Goal: Information Seeking & Learning: Check status

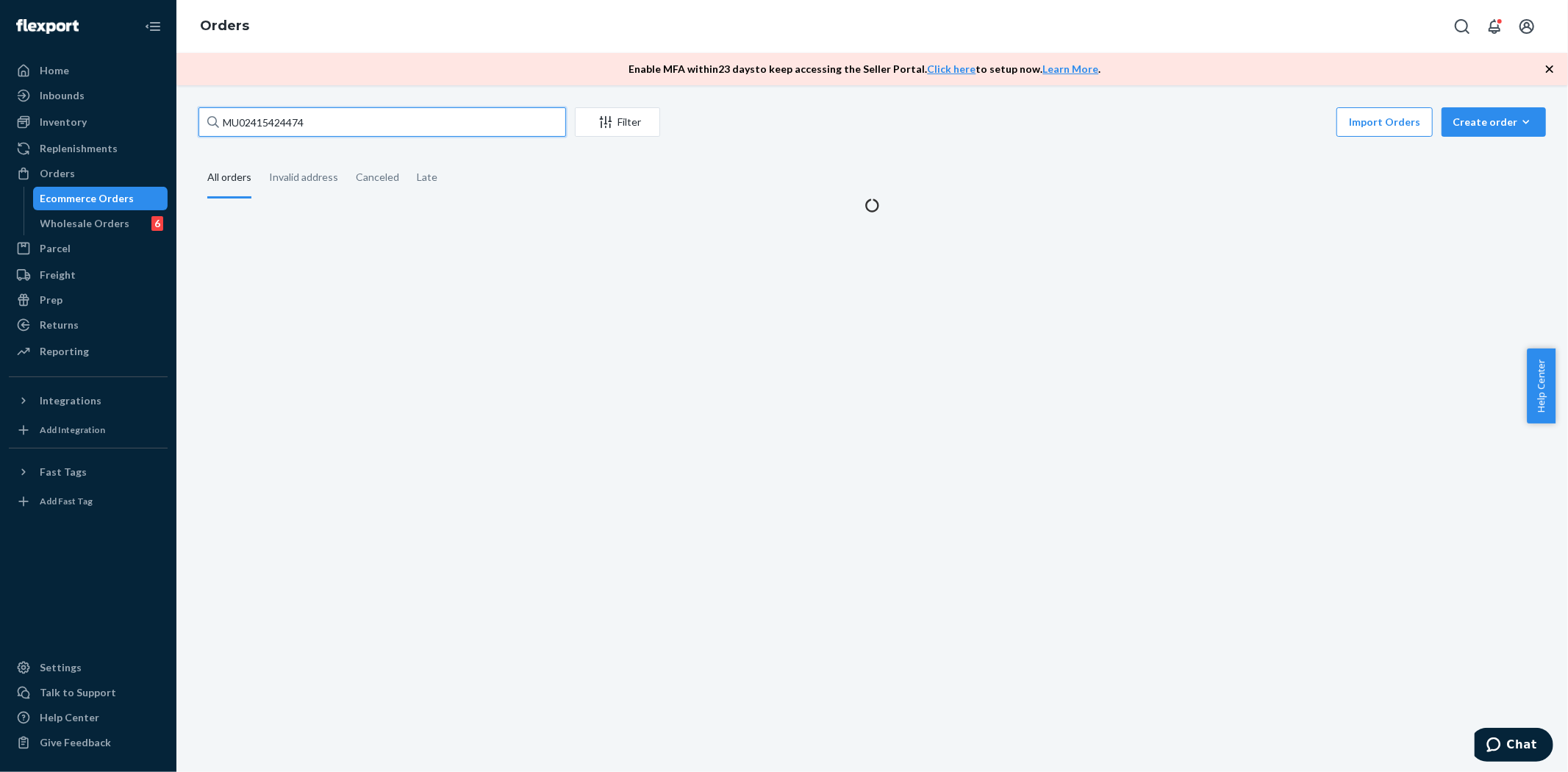
click at [251, 118] on input "MU02415424474" at bounding box center [382, 122] width 368 height 30
click at [251, 116] on input "MU02415424474" at bounding box center [382, 122] width 368 height 30
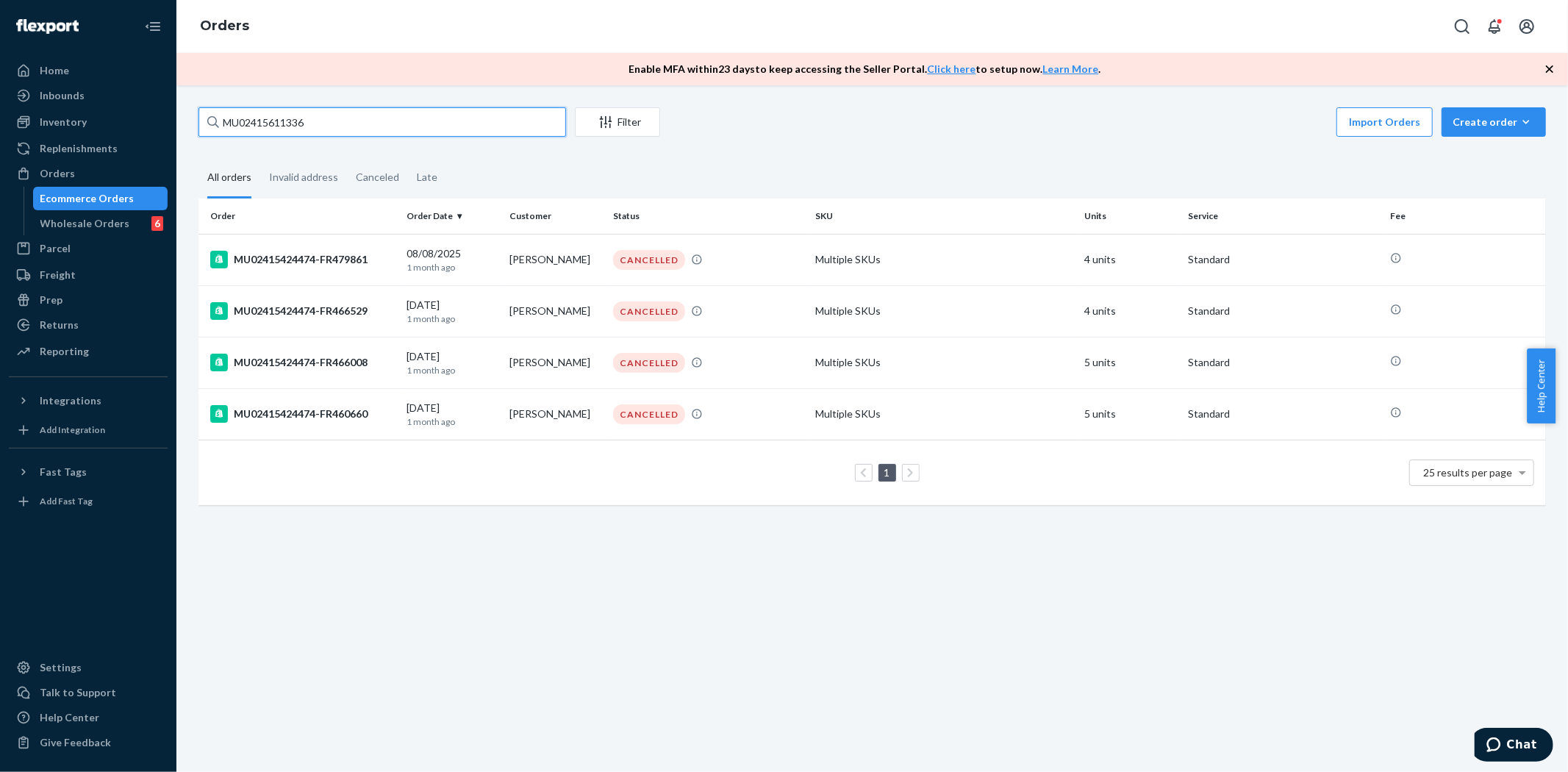
type input "MU02415611336"
click at [600, 127] on icon "Filter" at bounding box center [606, 123] width 12 height 13
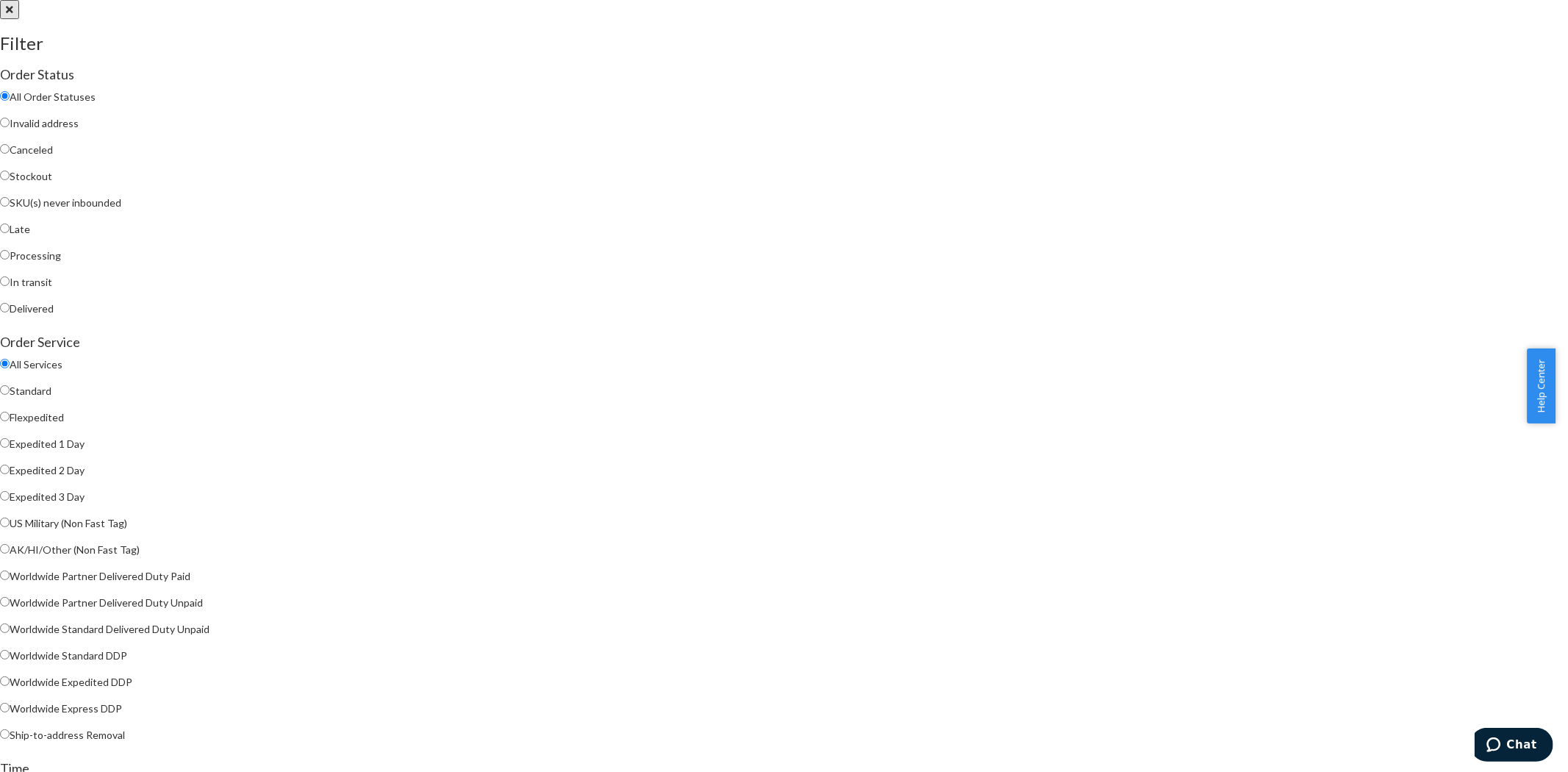
click at [61, 261] on span "Processing" at bounding box center [35, 256] width 52 height 13
click at [9, 259] on input "Processing" at bounding box center [5, 255] width 9 height 9
radio input "true"
click at [95, 98] on span "All Order Statuses" at bounding box center [52, 97] width 86 height 13
click at [9, 98] on input "All Order Statuses" at bounding box center [5, 96] width 9 height 9
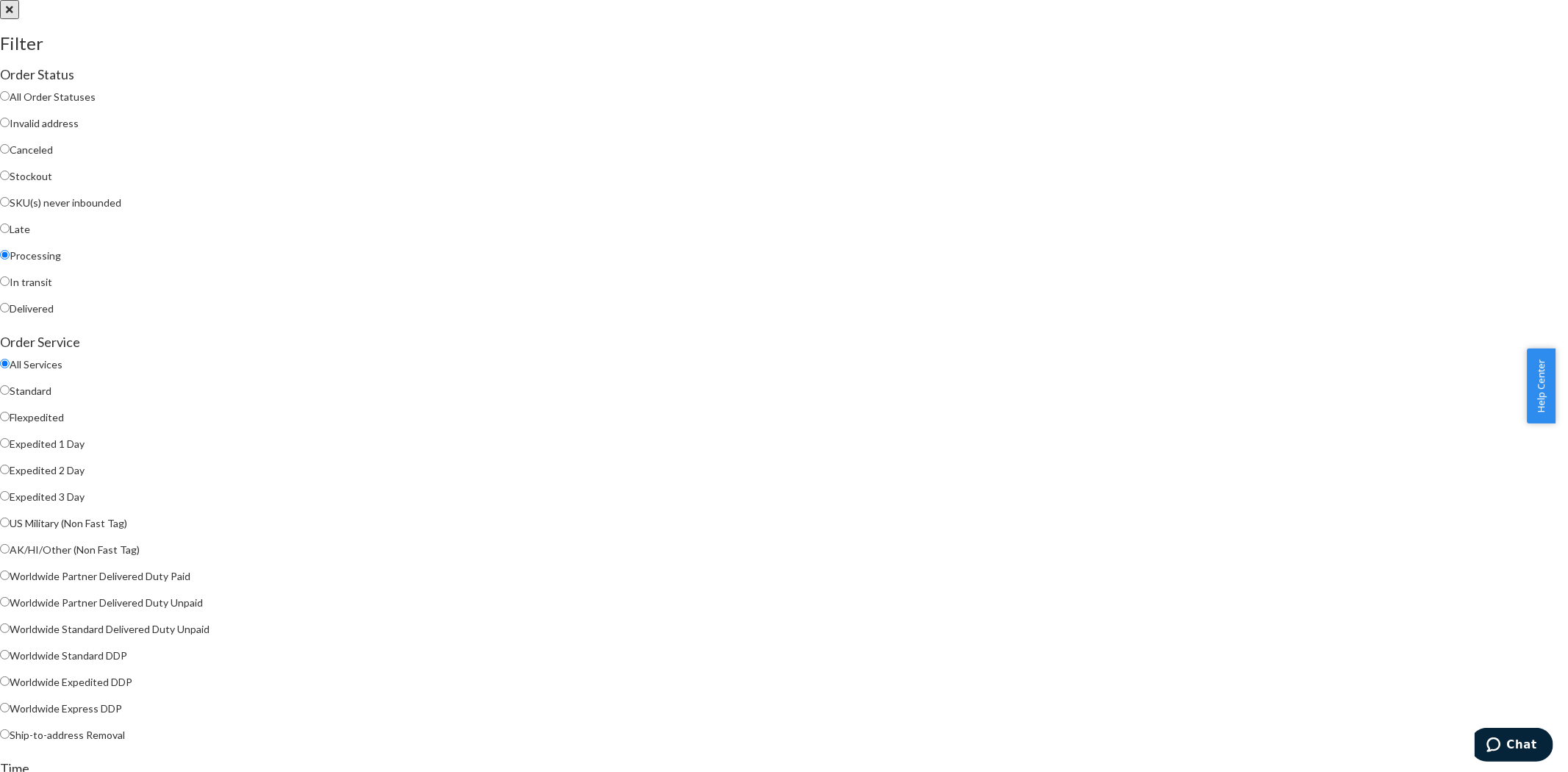
radio input "true"
radio input "false"
click at [52, 285] on span "In transit" at bounding box center [30, 282] width 43 height 13
click at [9, 285] on input "In transit" at bounding box center [5, 281] width 9 height 9
radio input "true"
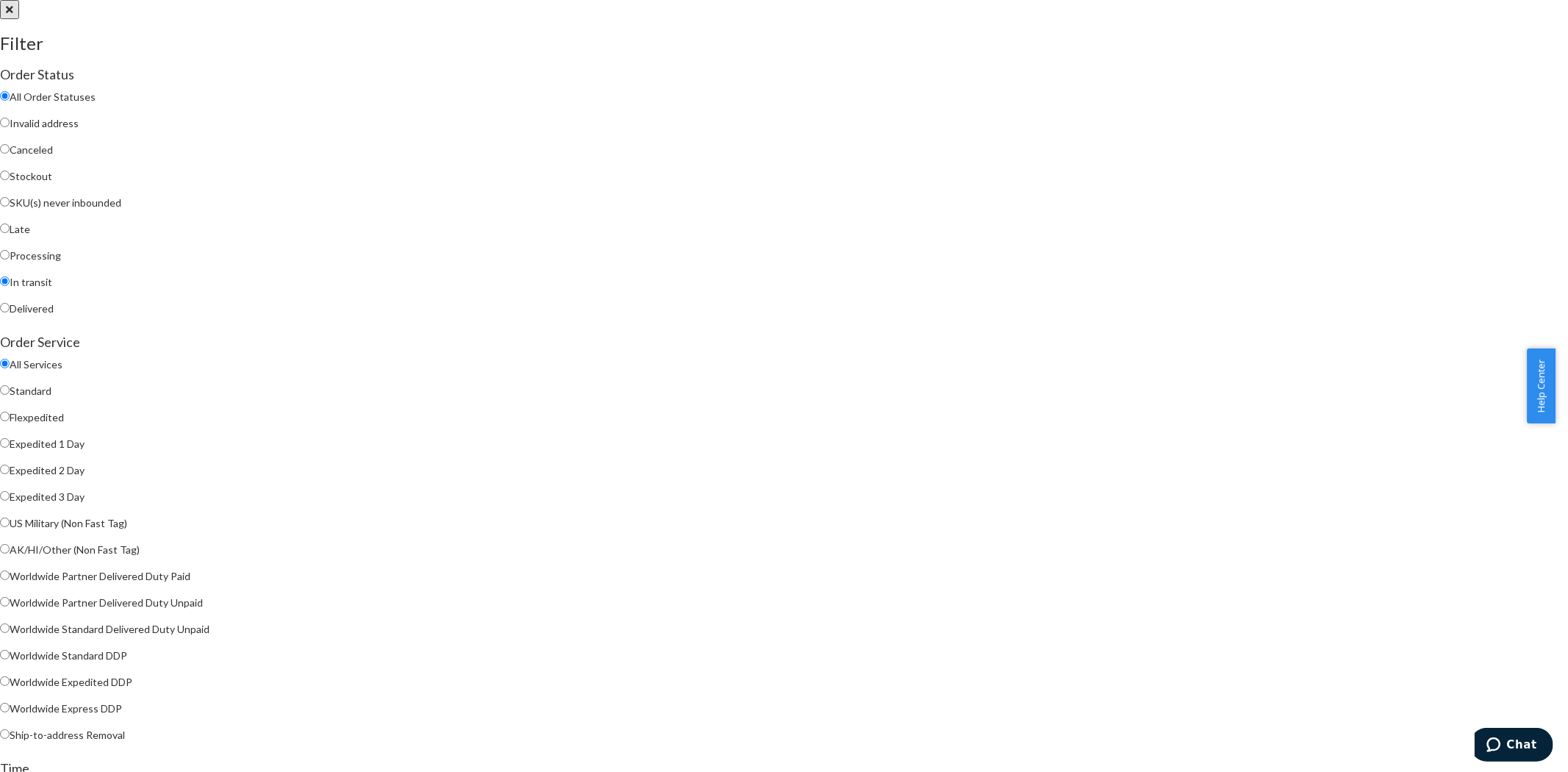
radio input "false"
click at [244, 0] on div at bounding box center [784, 0] width 1568 height 0
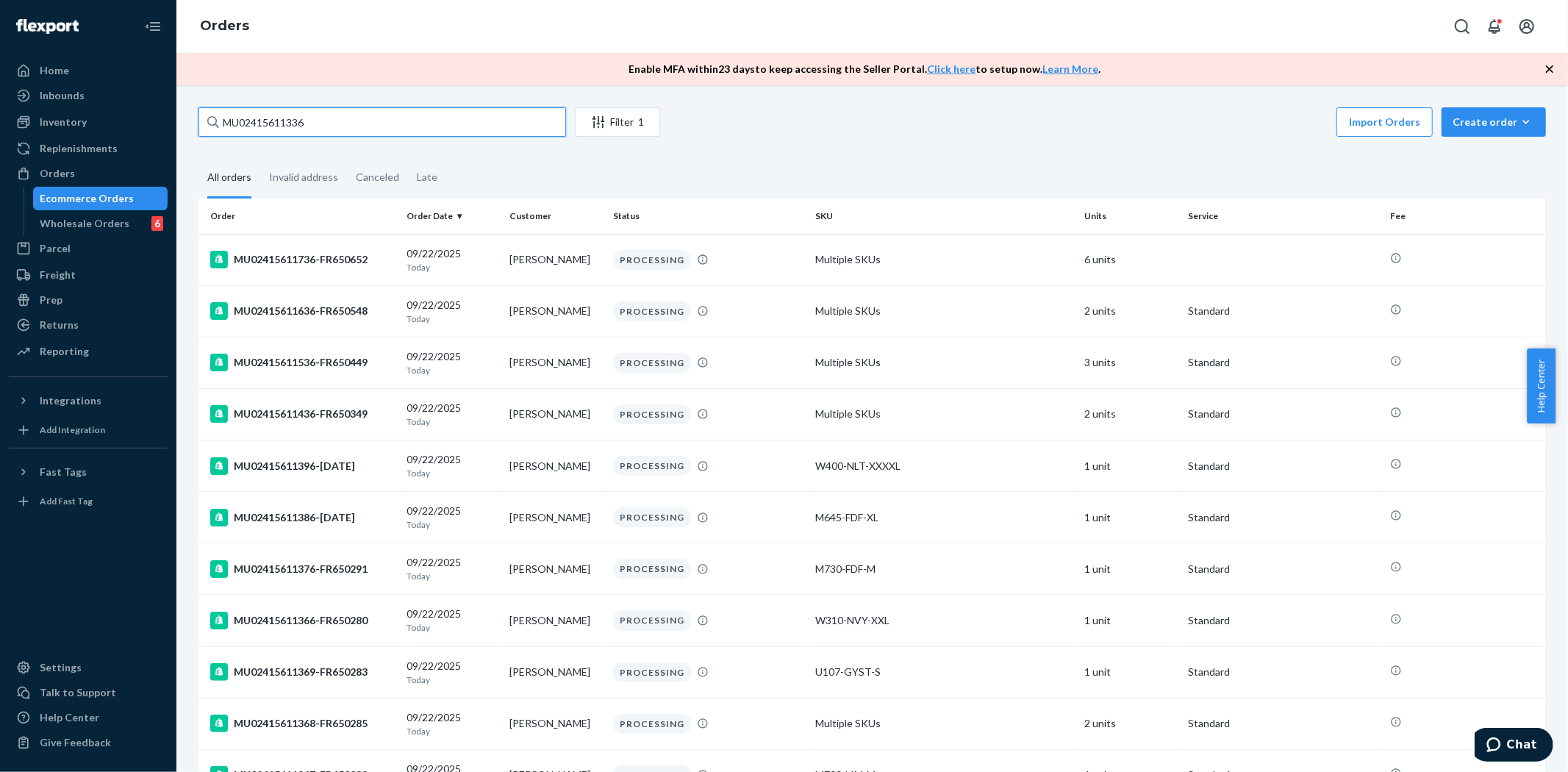
click at [256, 120] on input "MU02415611336" at bounding box center [382, 122] width 368 height 30
click at [599, 134] on button "Filter 1" at bounding box center [617, 122] width 85 height 30
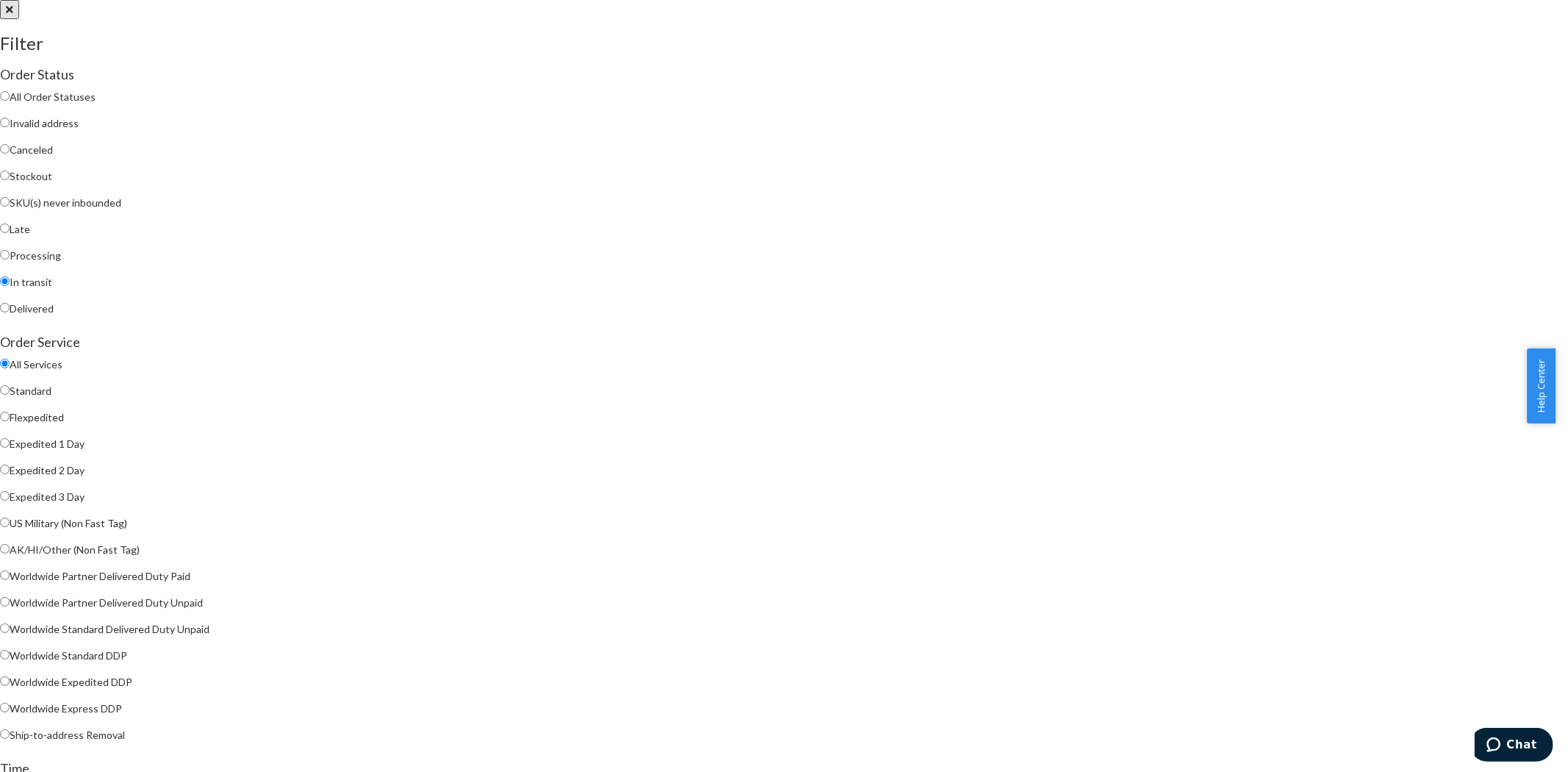
click at [9, 233] on input "Late" at bounding box center [5, 228] width 9 height 9
radio input "true"
radio input "false"
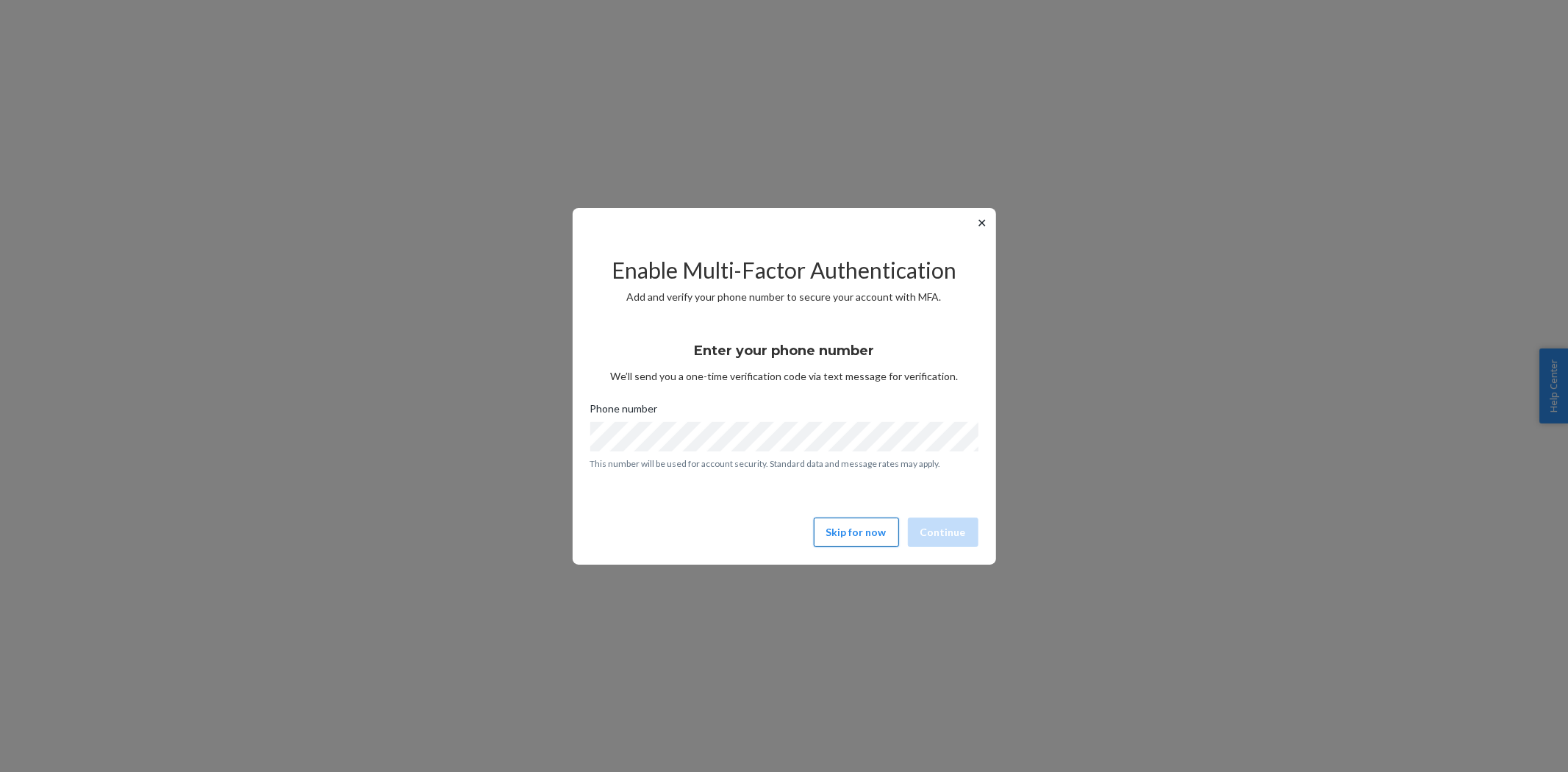
click at [850, 522] on button "Skip for now" at bounding box center [856, 533] width 85 height 30
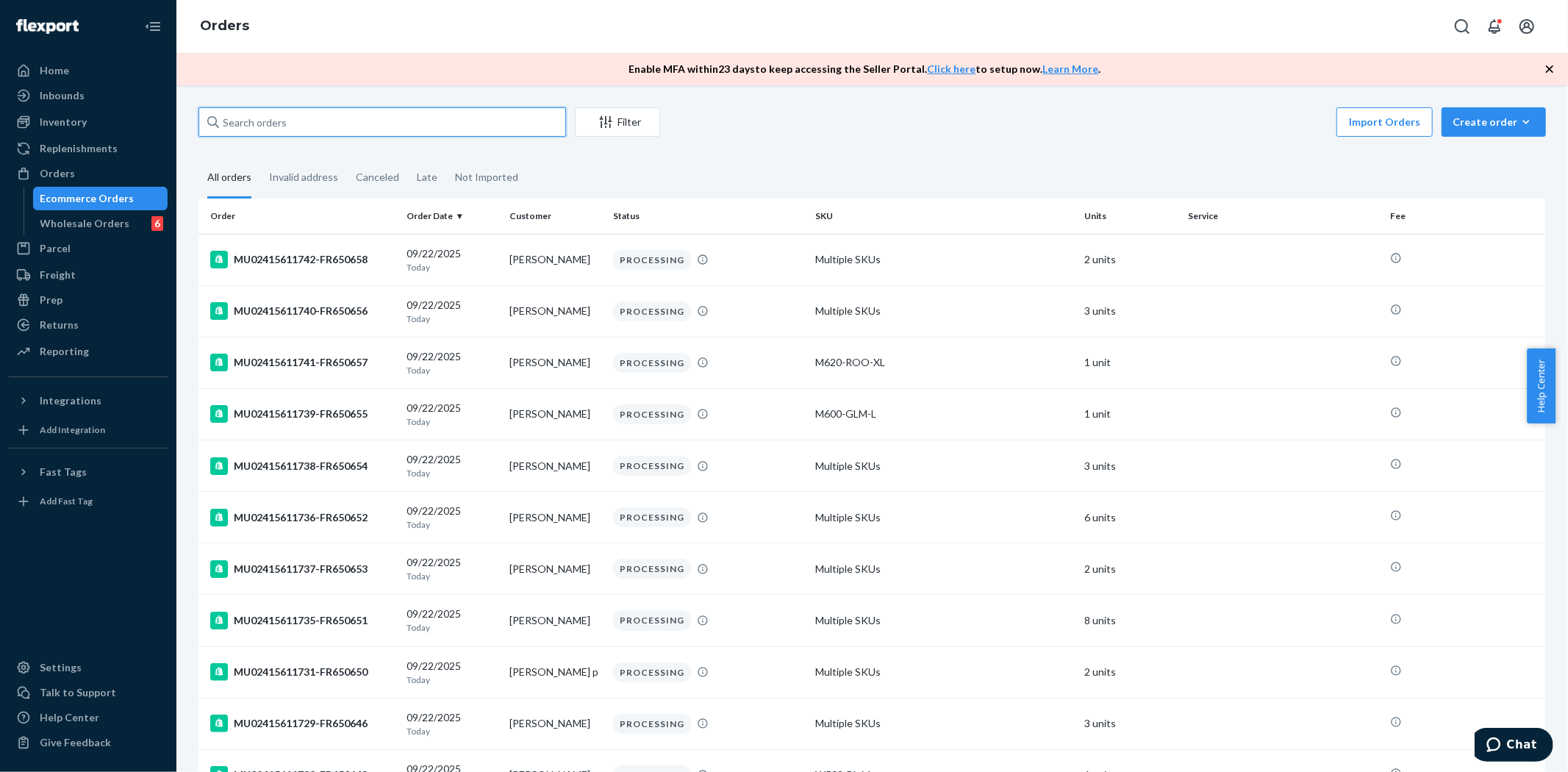
click at [415, 127] on input "text" at bounding box center [382, 122] width 368 height 30
paste input "MU02415611336"
type input "MU02415611336"
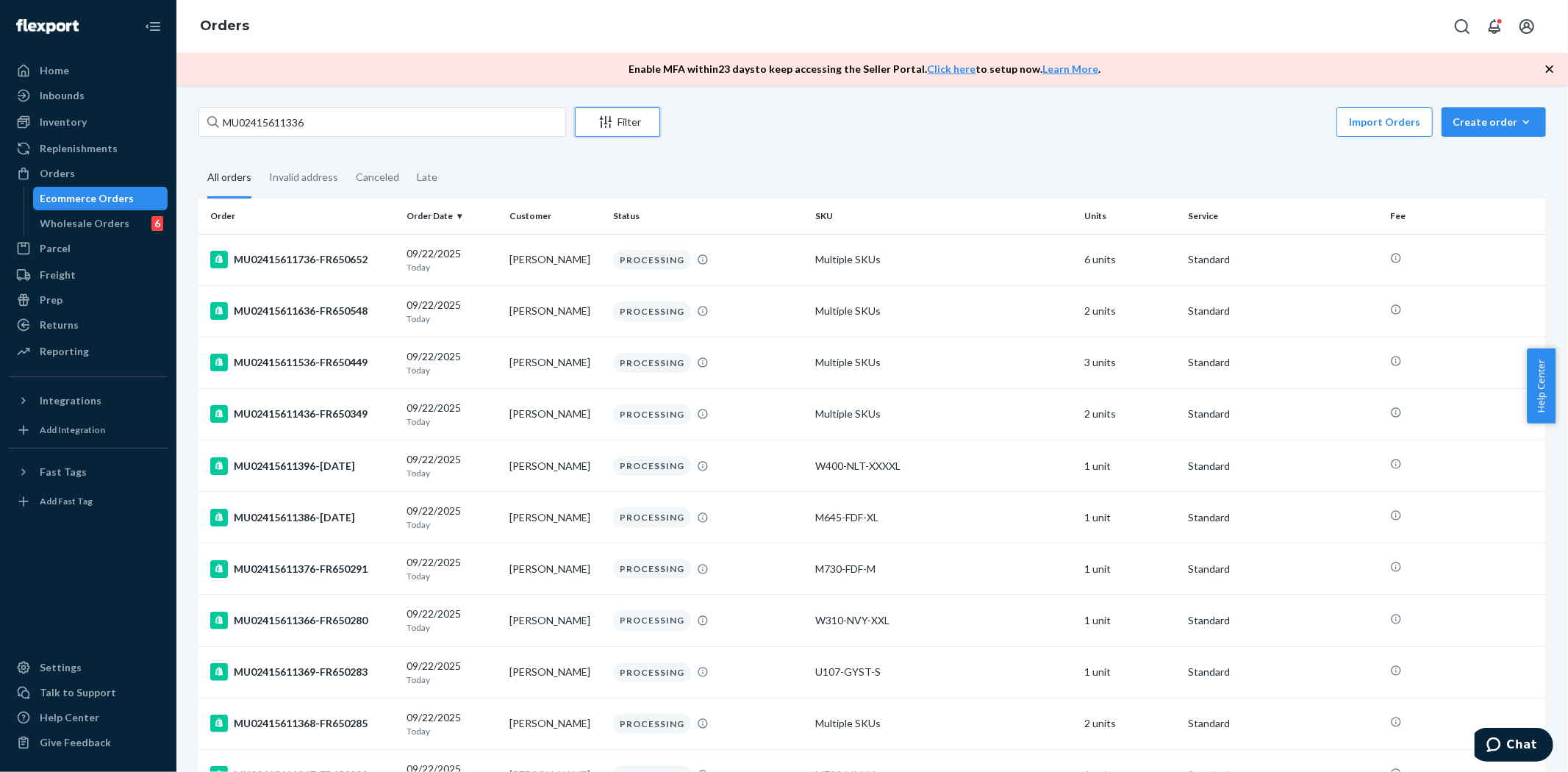
click at [611, 127] on icon "Filter" at bounding box center [605, 122] width 15 height 15
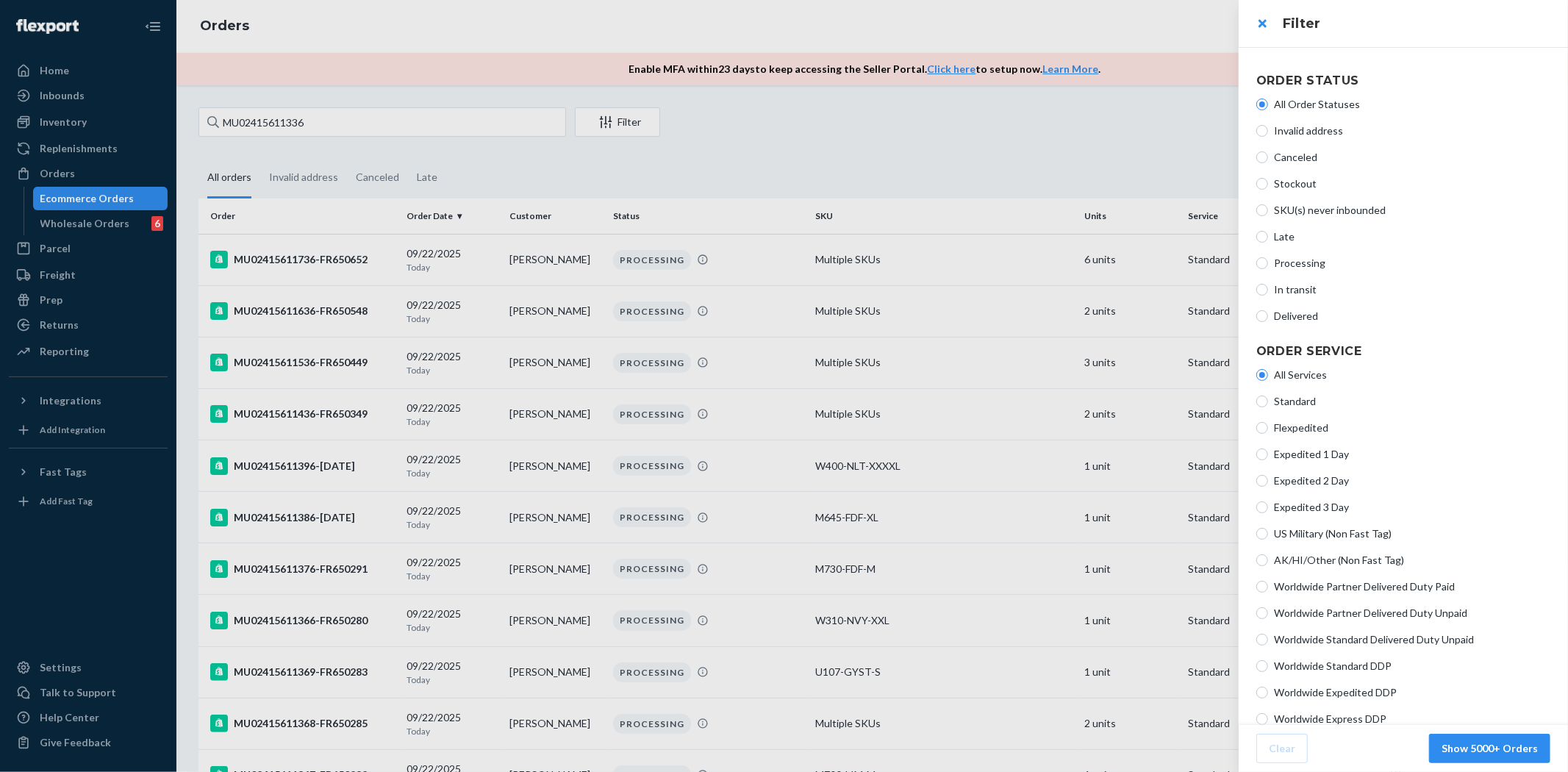
click at [1287, 268] on span "Processing" at bounding box center [1412, 263] width 276 height 15
click at [1268, 268] on input "Processing" at bounding box center [1262, 263] width 12 height 12
radio input "true"
radio input "false"
click at [1283, 295] on span "In transit" at bounding box center [1412, 289] width 276 height 15
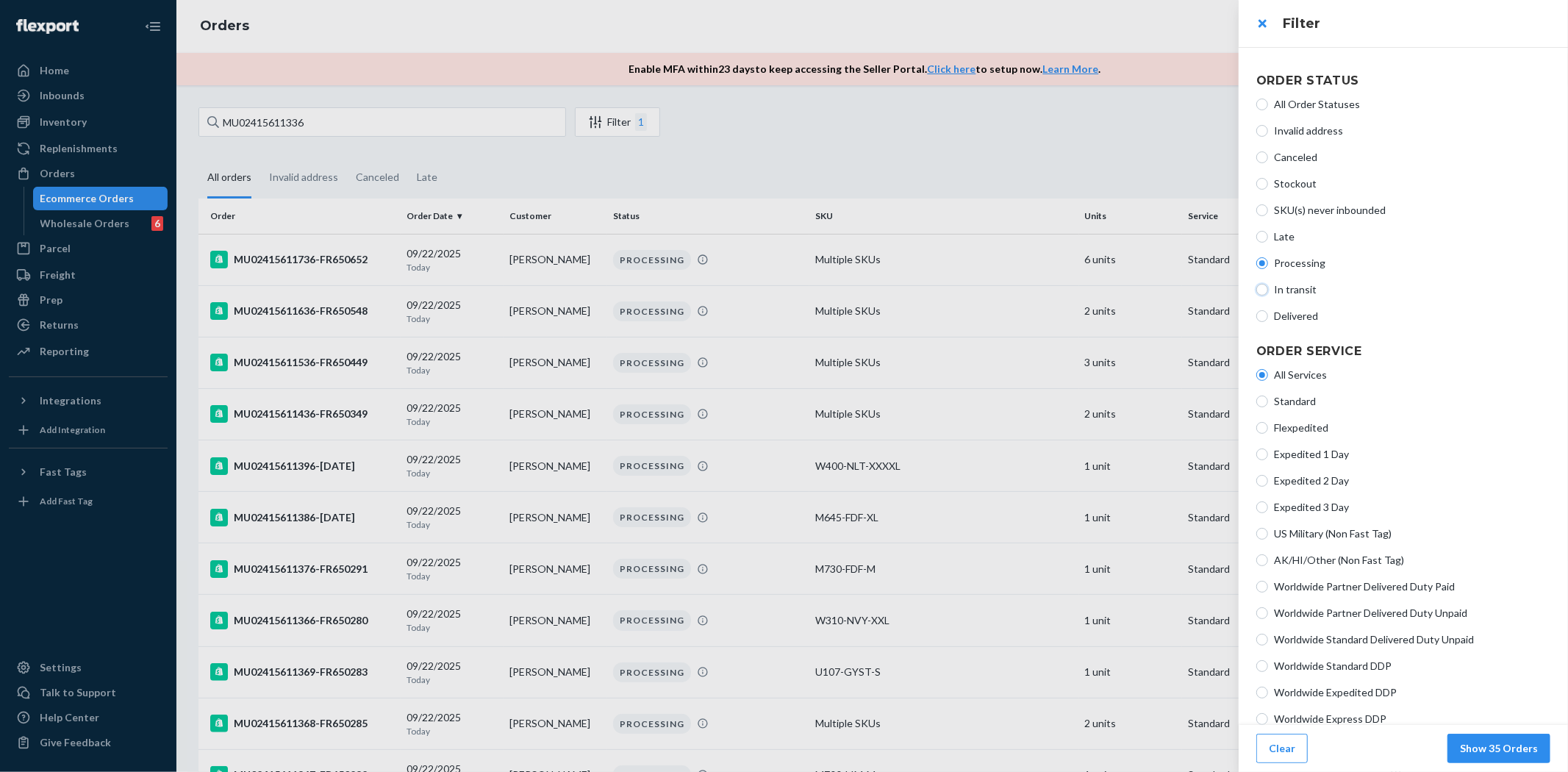
click at [1268, 295] on input "In transit" at bounding box center [1262, 289] width 12 height 12
radio input "true"
radio input "false"
click at [1292, 317] on span "Delivered" at bounding box center [1412, 316] width 276 height 15
click at [1268, 317] on input "Delivered" at bounding box center [1262, 316] width 12 height 12
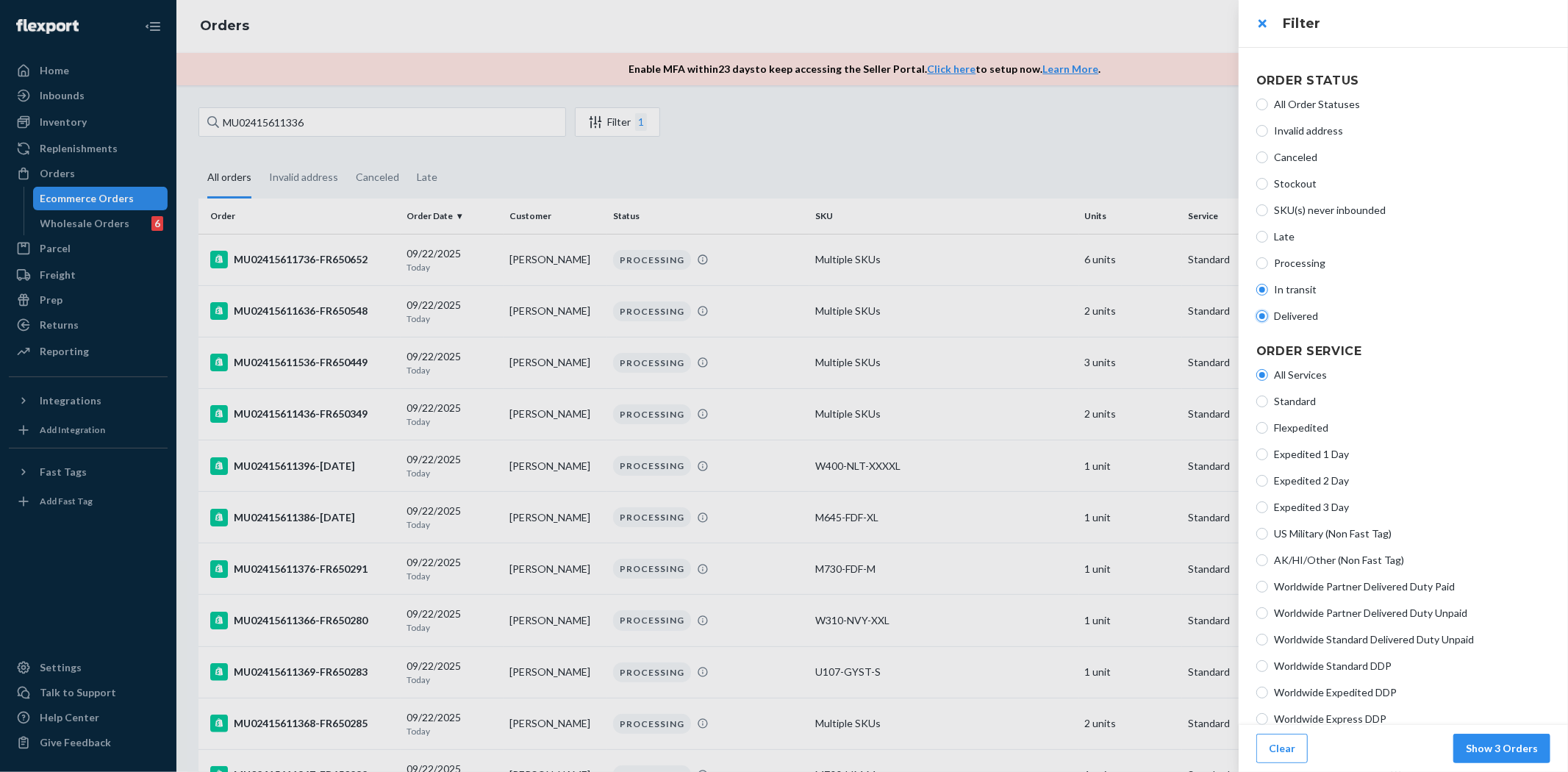
radio input "true"
click at [1286, 288] on span "In transit" at bounding box center [1412, 289] width 276 height 15
click at [1268, 288] on input "In transit" at bounding box center [1262, 289] width 12 height 12
radio input "true"
radio input "false"
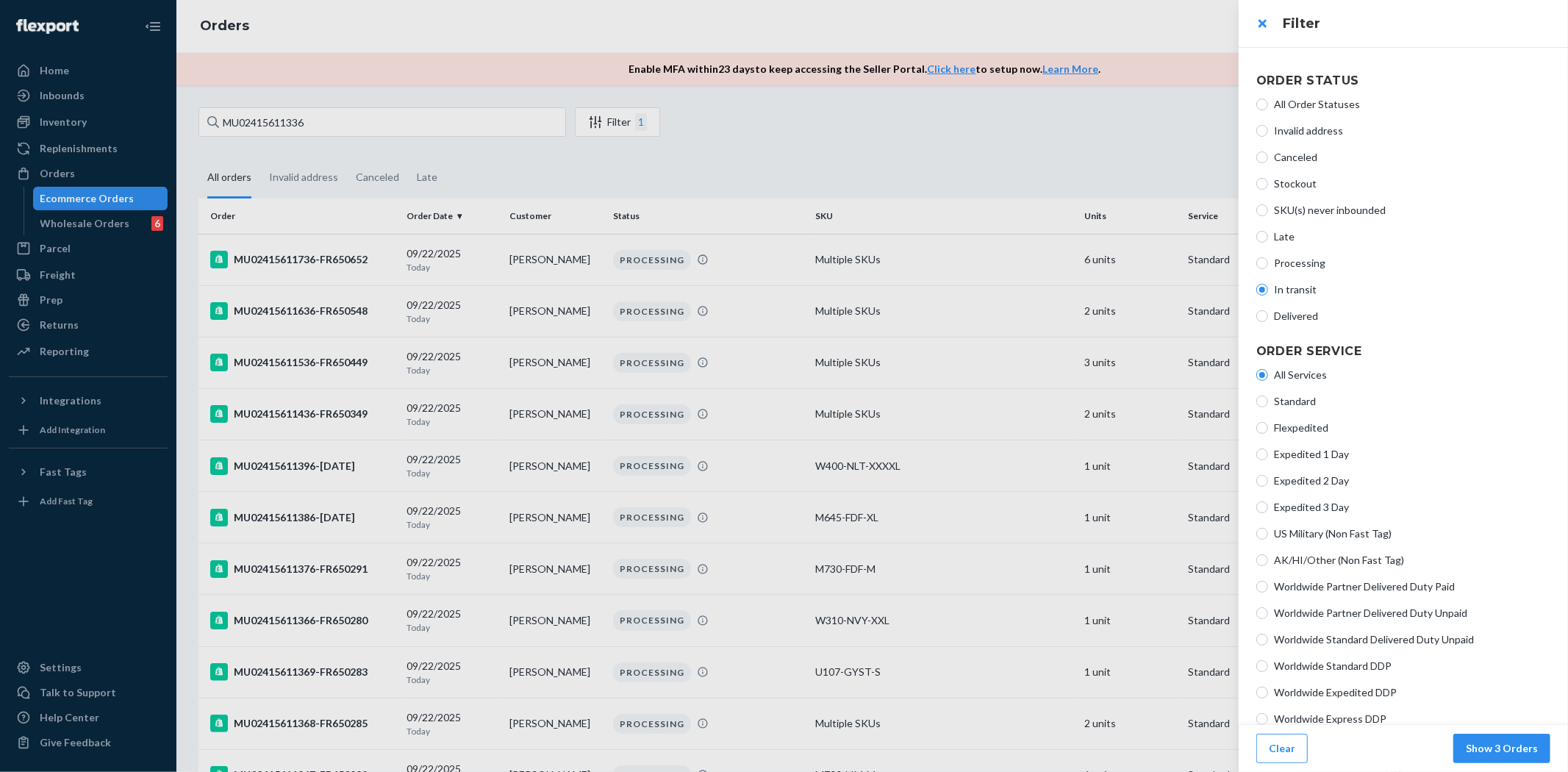
click at [1290, 136] on span "Invalid address" at bounding box center [1412, 130] width 276 height 15
click at [1268, 136] on input "Invalid address" at bounding box center [1262, 130] width 12 height 12
radio input "true"
radio input "false"
click at [1287, 164] on span "Canceled" at bounding box center [1412, 157] width 276 height 15
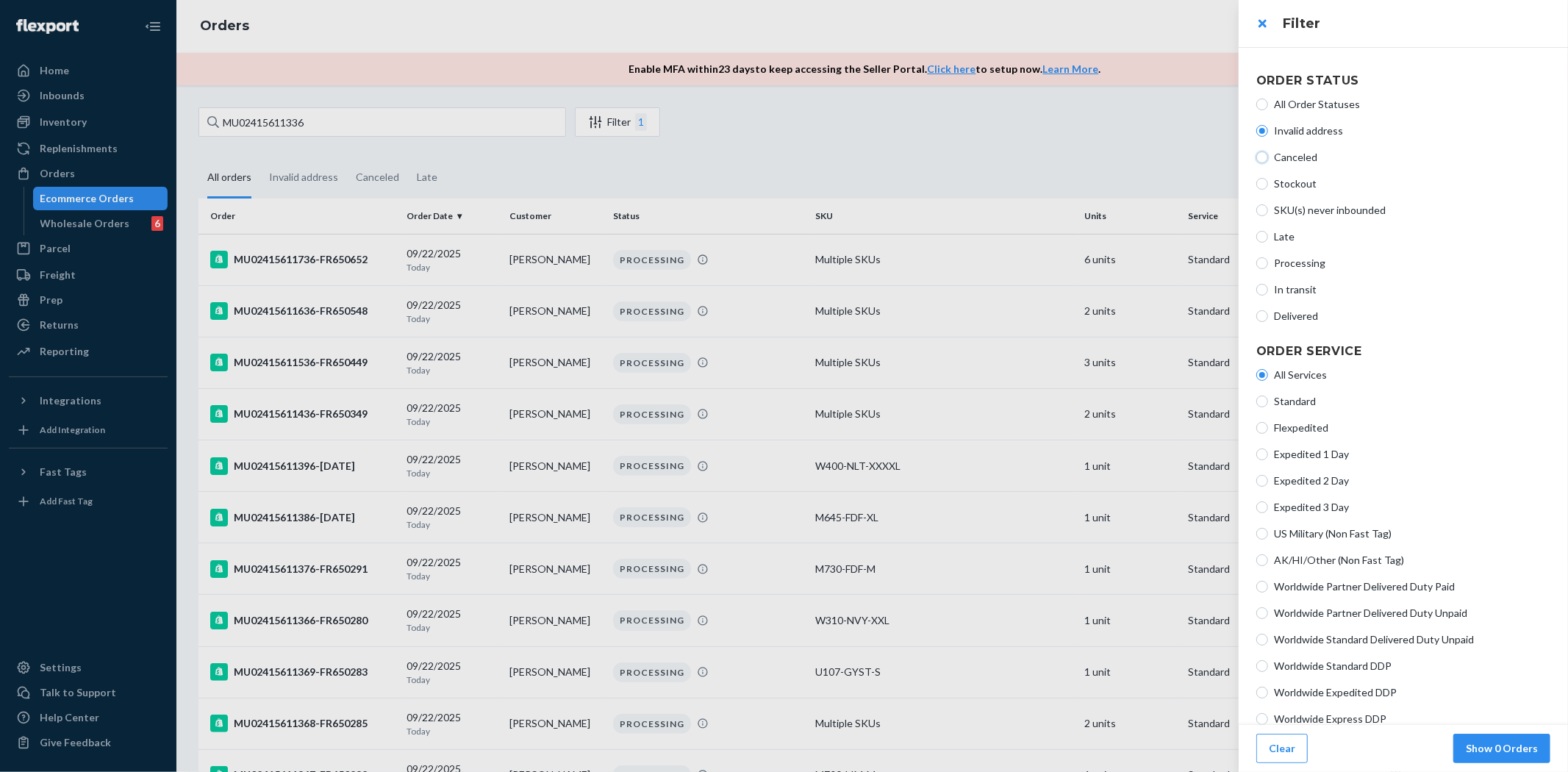
click at [1268, 163] on input "Canceled" at bounding box center [1262, 157] width 12 height 12
radio input "true"
radio input "false"
click at [1287, 190] on span "Stockout" at bounding box center [1412, 184] width 276 height 15
click at [1268, 190] on input "Stockout" at bounding box center [1262, 184] width 12 height 12
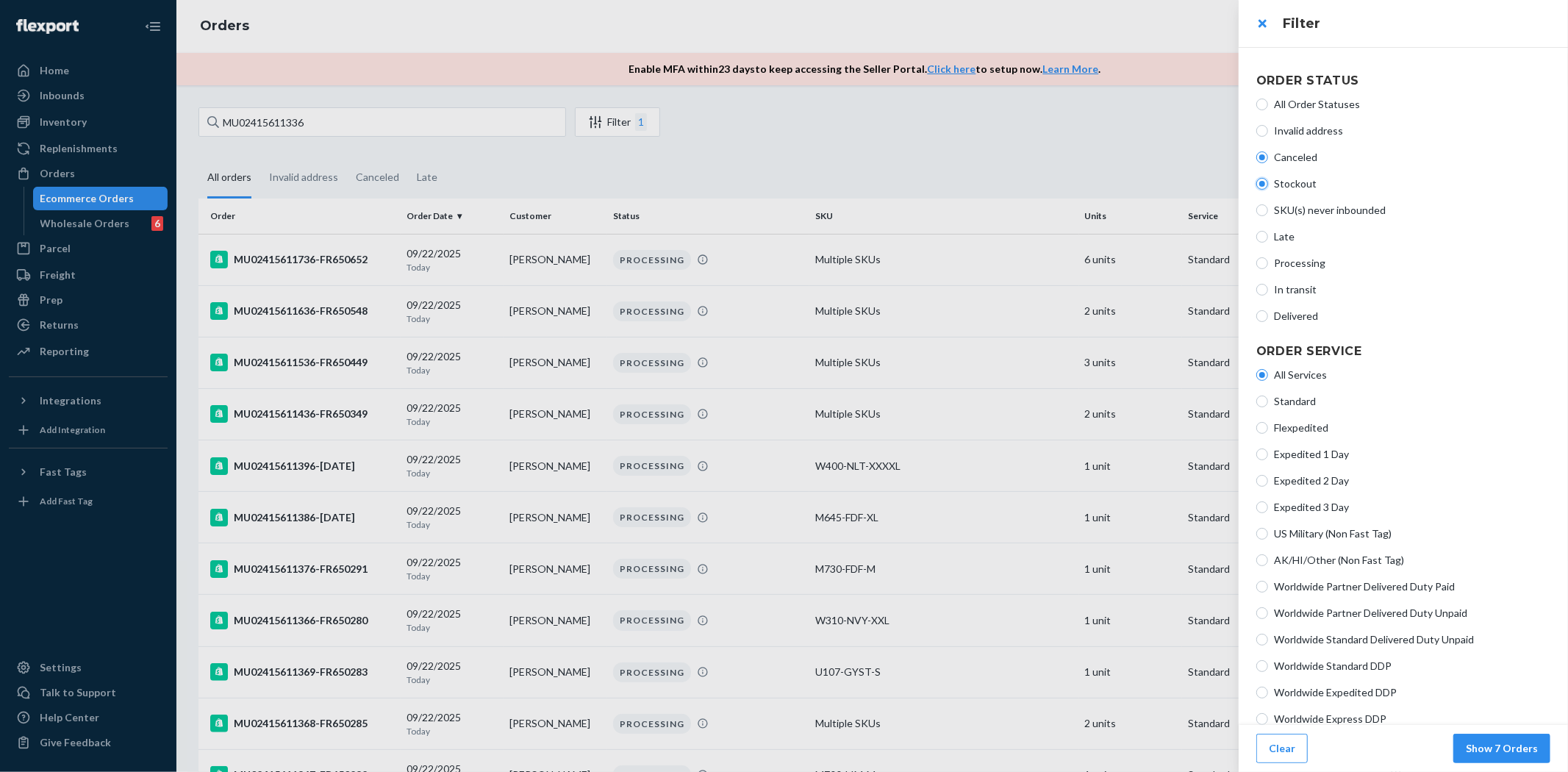
radio input "true"
radio input "false"
click at [1289, 208] on span "SKU(s) never inbounded" at bounding box center [1412, 210] width 276 height 15
click at [1268, 208] on input "SKU(s) never inbounded" at bounding box center [1262, 210] width 12 height 12
radio input "true"
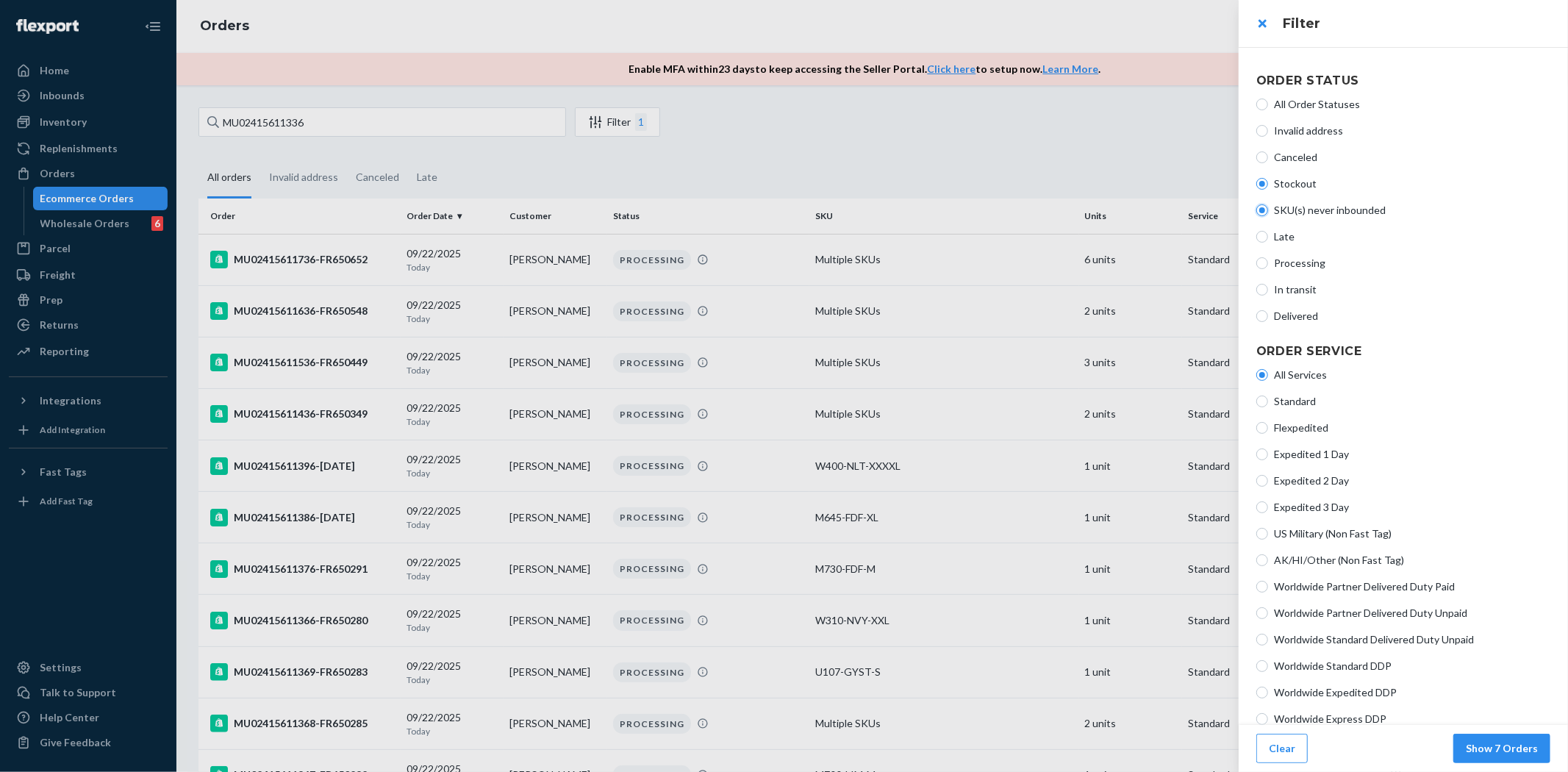
radio input "false"
click at [1287, 111] on span "All Order Statuses" at bounding box center [1412, 104] width 276 height 15
click at [1268, 110] on input "All Order Statuses" at bounding box center [1262, 104] width 12 height 12
radio input "true"
radio input "false"
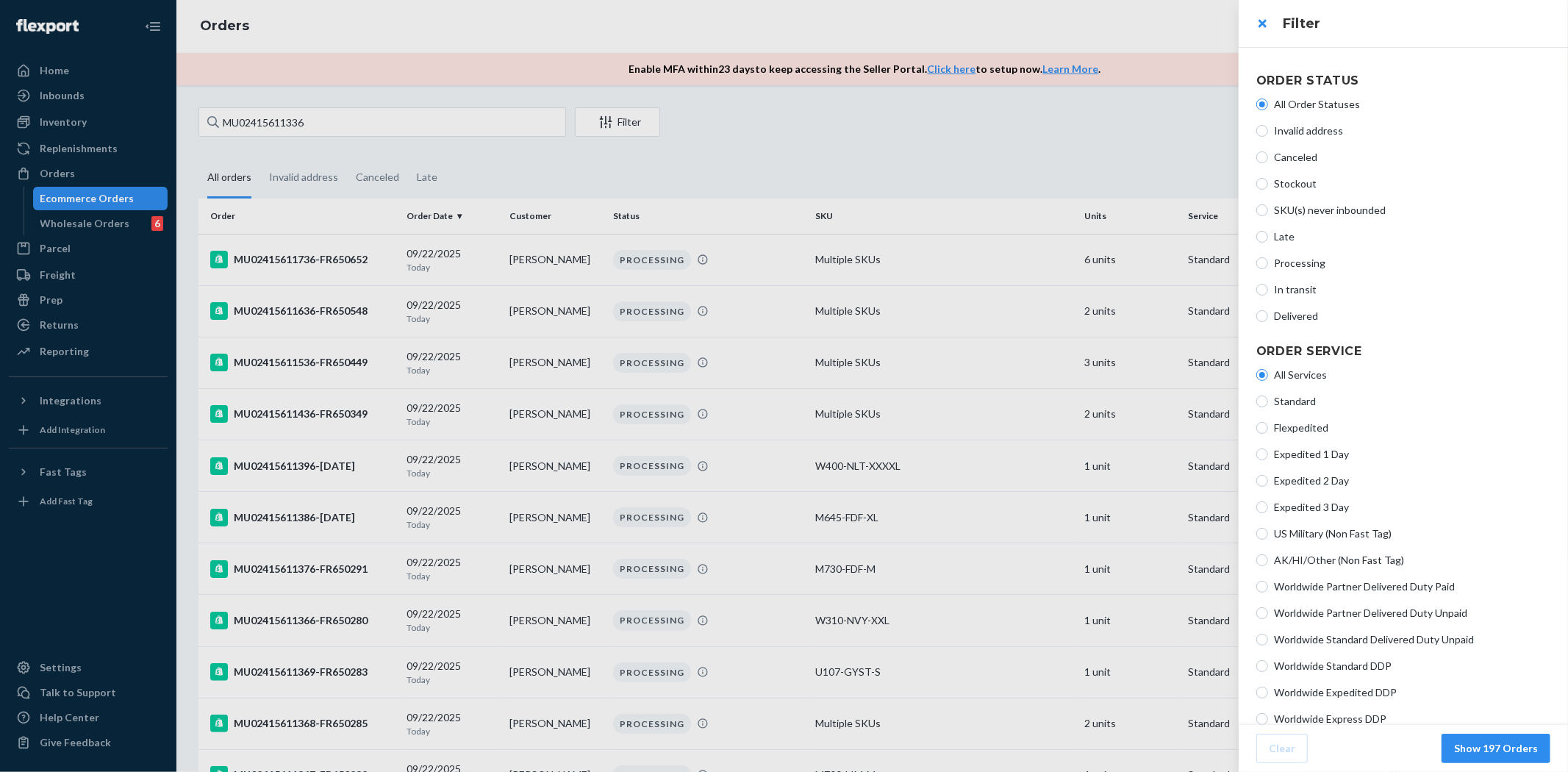
click at [1289, 270] on div "All Order Statuses Invalid address Canceled Stockout SKU(s) never inbounded Lat…" at bounding box center [1403, 210] width 294 height 238
click at [1285, 263] on span "Processing" at bounding box center [1412, 263] width 276 height 15
click at [1268, 263] on input "Processing" at bounding box center [1262, 263] width 12 height 12
radio input "true"
radio input "false"
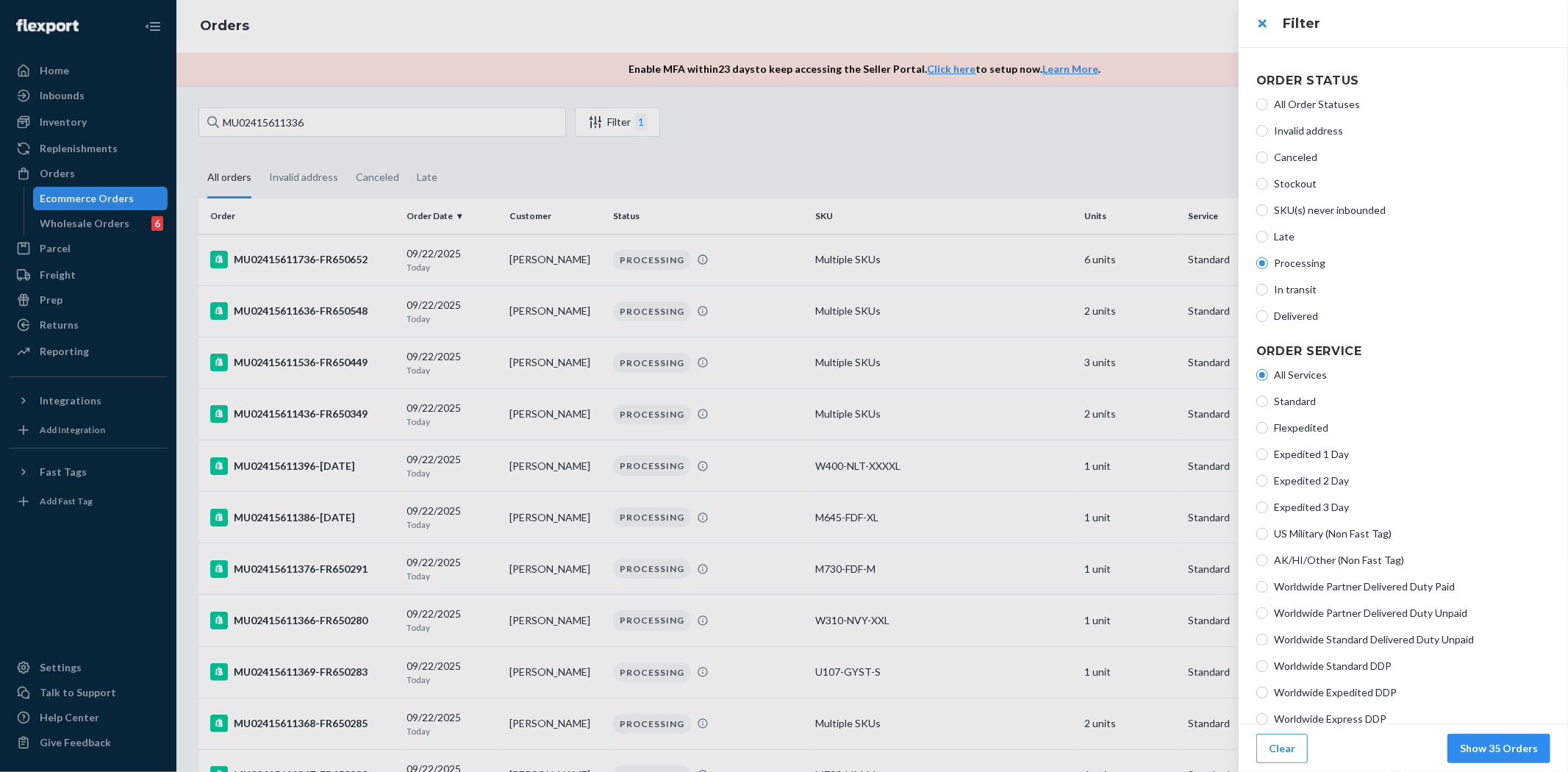
click at [305, 115] on div at bounding box center [784, 386] width 1568 height 772
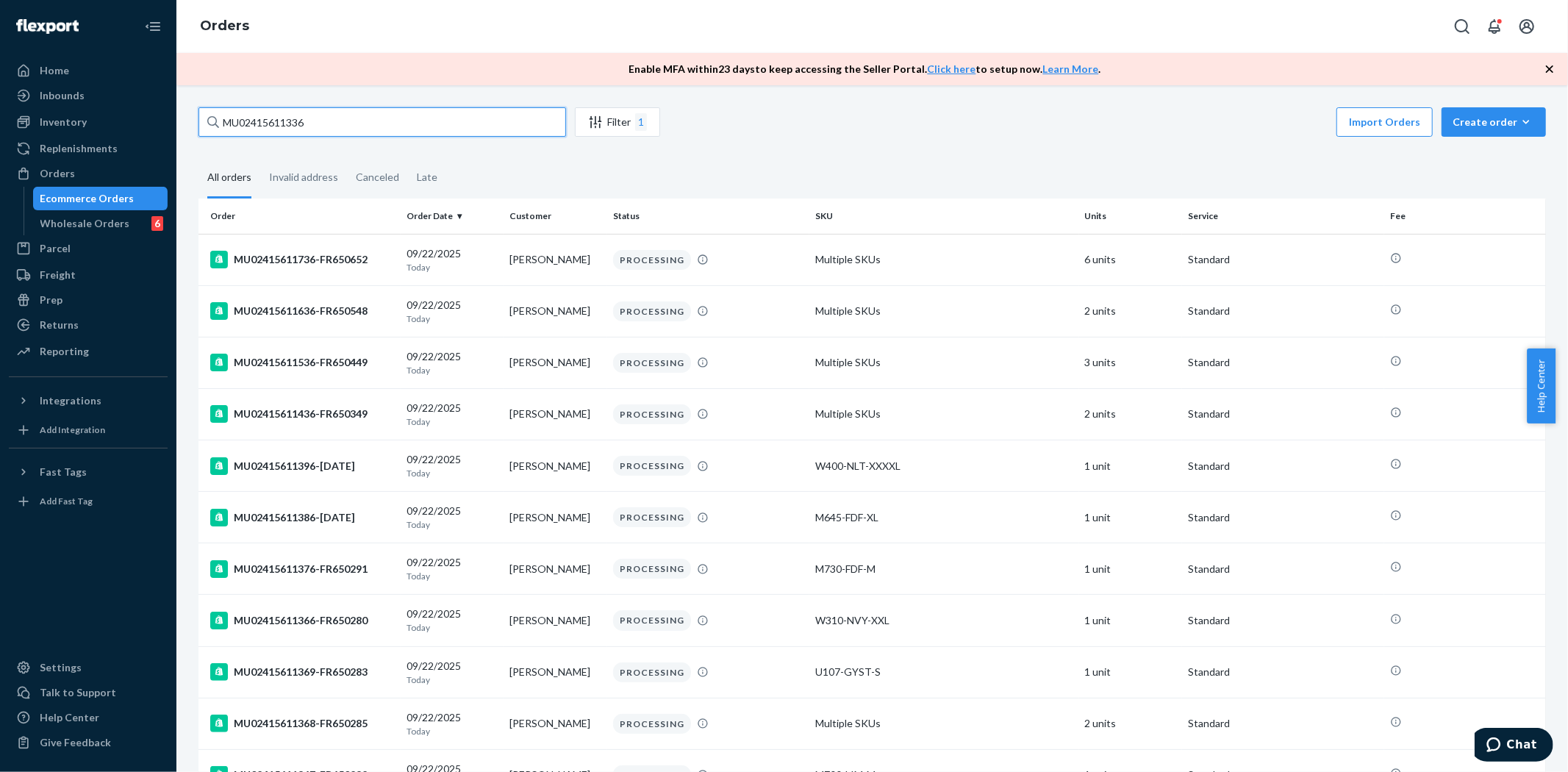
click at [260, 107] on input "MU02415611336" at bounding box center [382, 122] width 368 height 30
click at [262, 121] on input "MU02415611336" at bounding box center [382, 122] width 368 height 30
click at [628, 116] on div "Filter 1" at bounding box center [617, 122] width 84 height 18
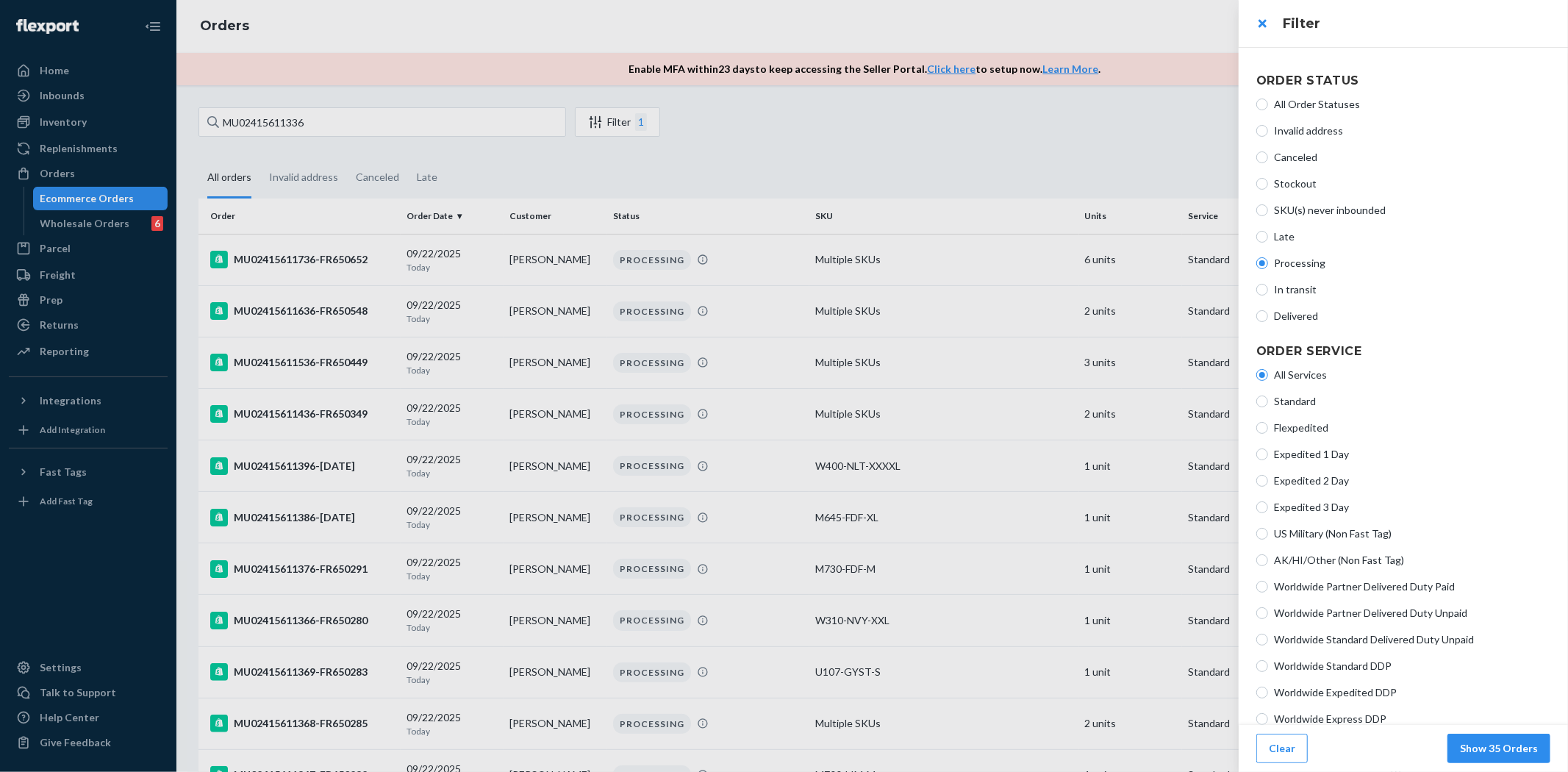
click at [1290, 289] on span "In transit" at bounding box center [1412, 289] width 276 height 15
click at [1268, 289] on input "In transit" at bounding box center [1262, 289] width 12 height 12
radio input "true"
radio input "false"
click at [1496, 750] on button "Show 3 Orders" at bounding box center [1502, 749] width 97 height 30
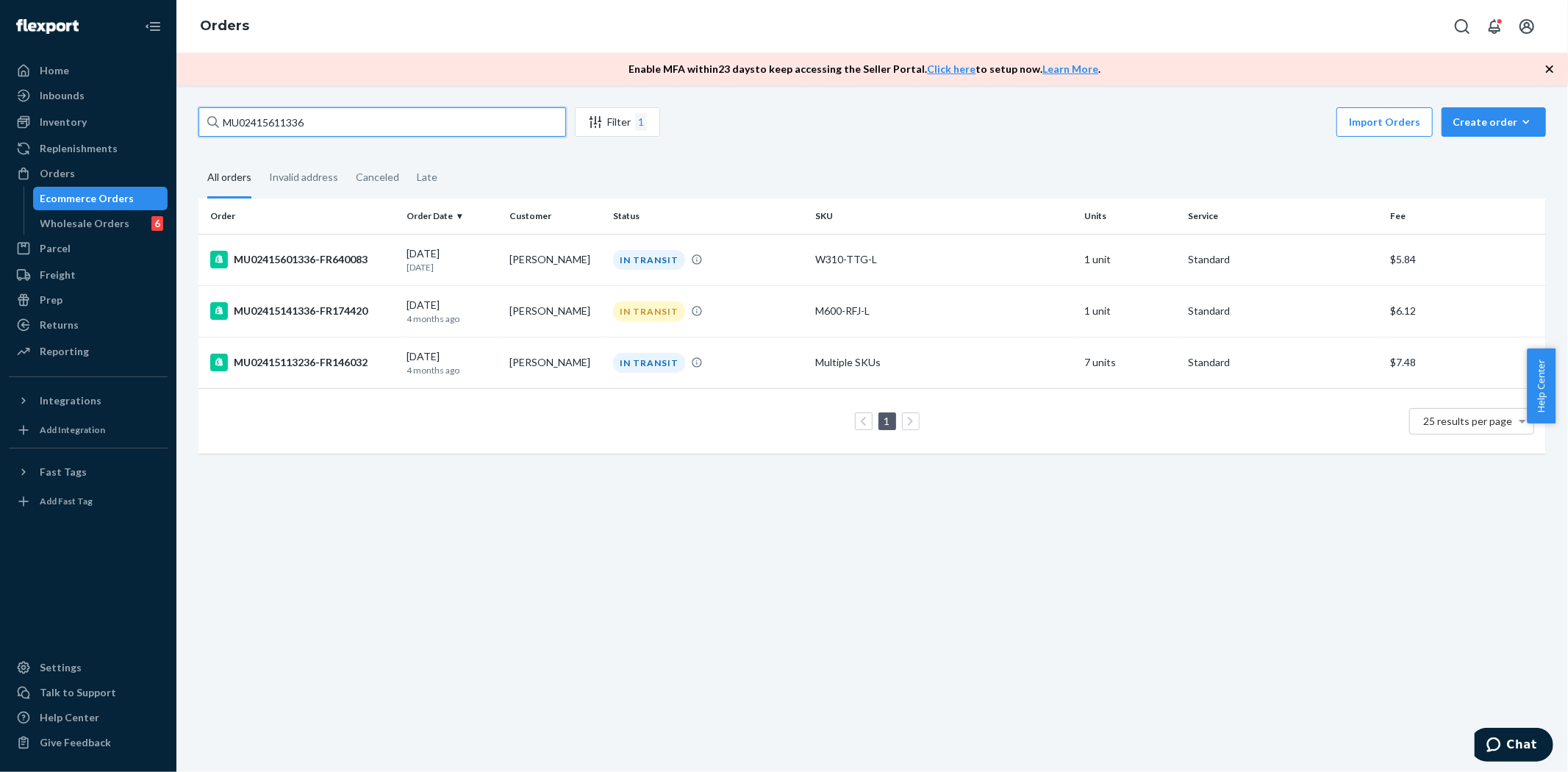
click at [269, 129] on input "MU02415611336" at bounding box center [382, 122] width 368 height 30
click at [270, 129] on input "MU02415611336" at bounding box center [382, 122] width 368 height 30
click at [615, 119] on div "Filter 1" at bounding box center [617, 122] width 84 height 18
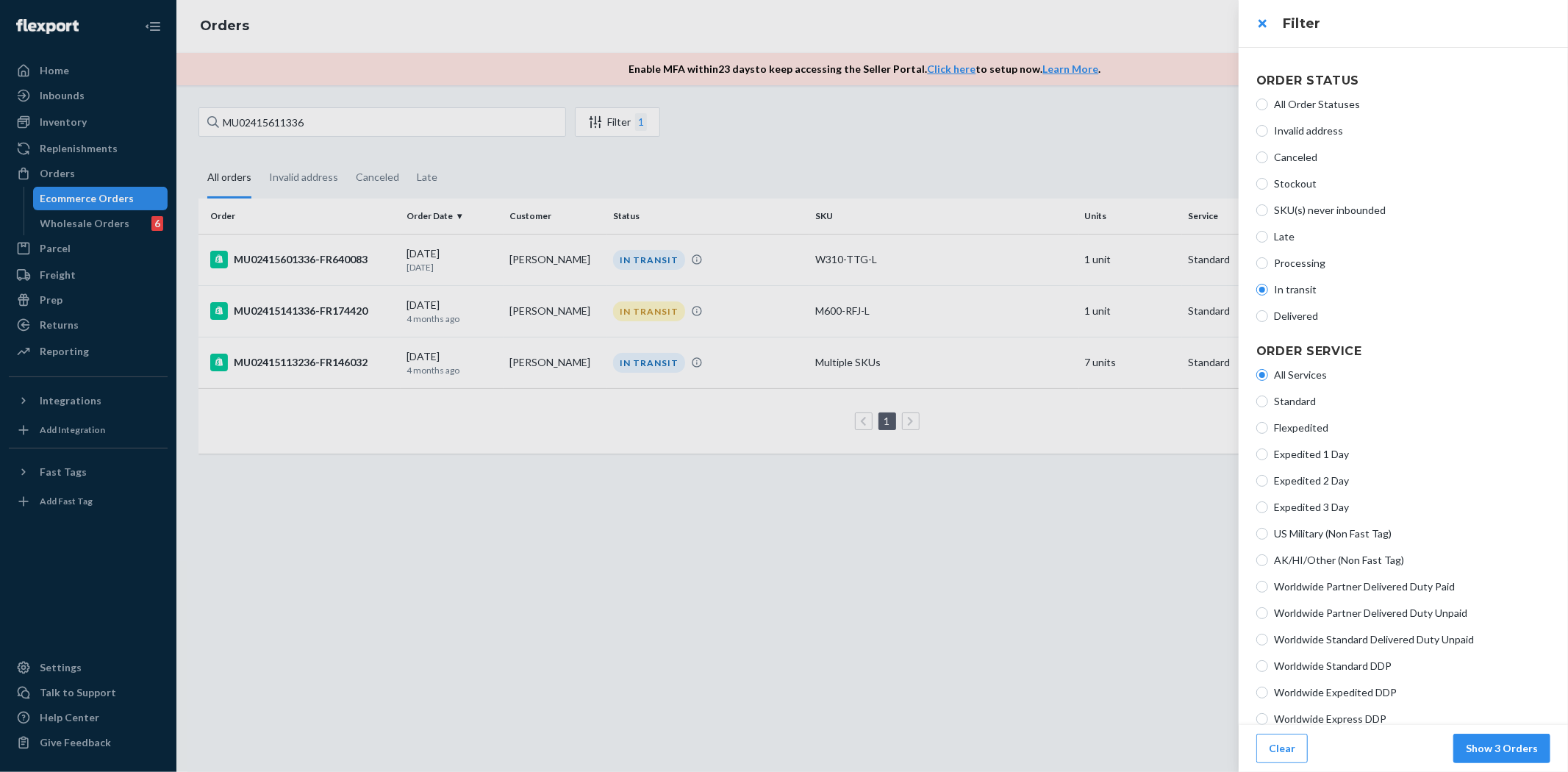
click at [1291, 95] on div "All Order Statuses Invalid address Canceled Stockout SKU(s) never inbounded Lat…" at bounding box center [1403, 210] width 294 height 238
click at [1291, 105] on span "All Order Statuses" at bounding box center [1412, 104] width 276 height 15
click at [1268, 105] on input "All Order Statuses" at bounding box center [1262, 104] width 12 height 12
radio input "true"
radio input "false"
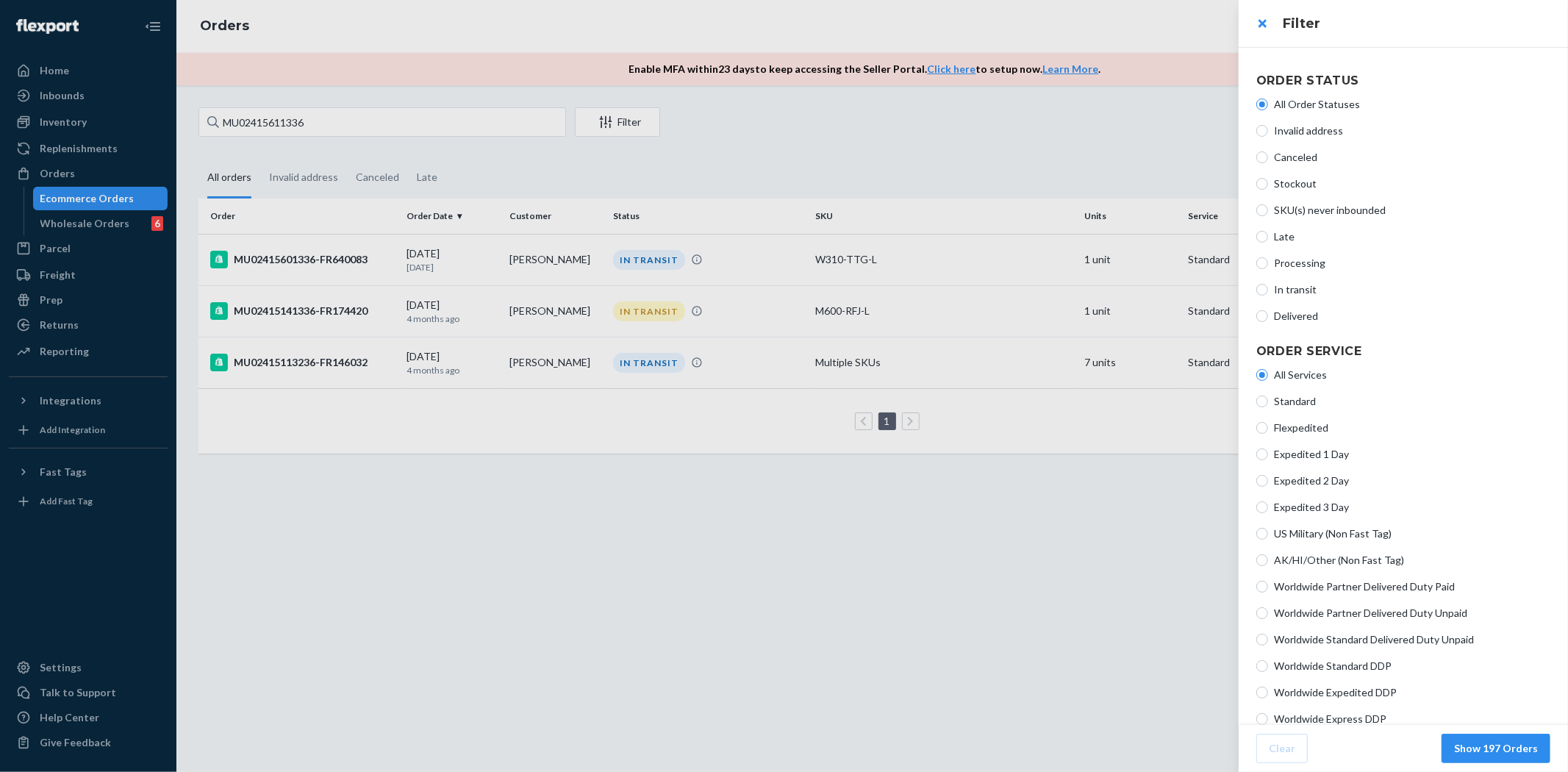
click at [248, 119] on div at bounding box center [784, 386] width 1568 height 772
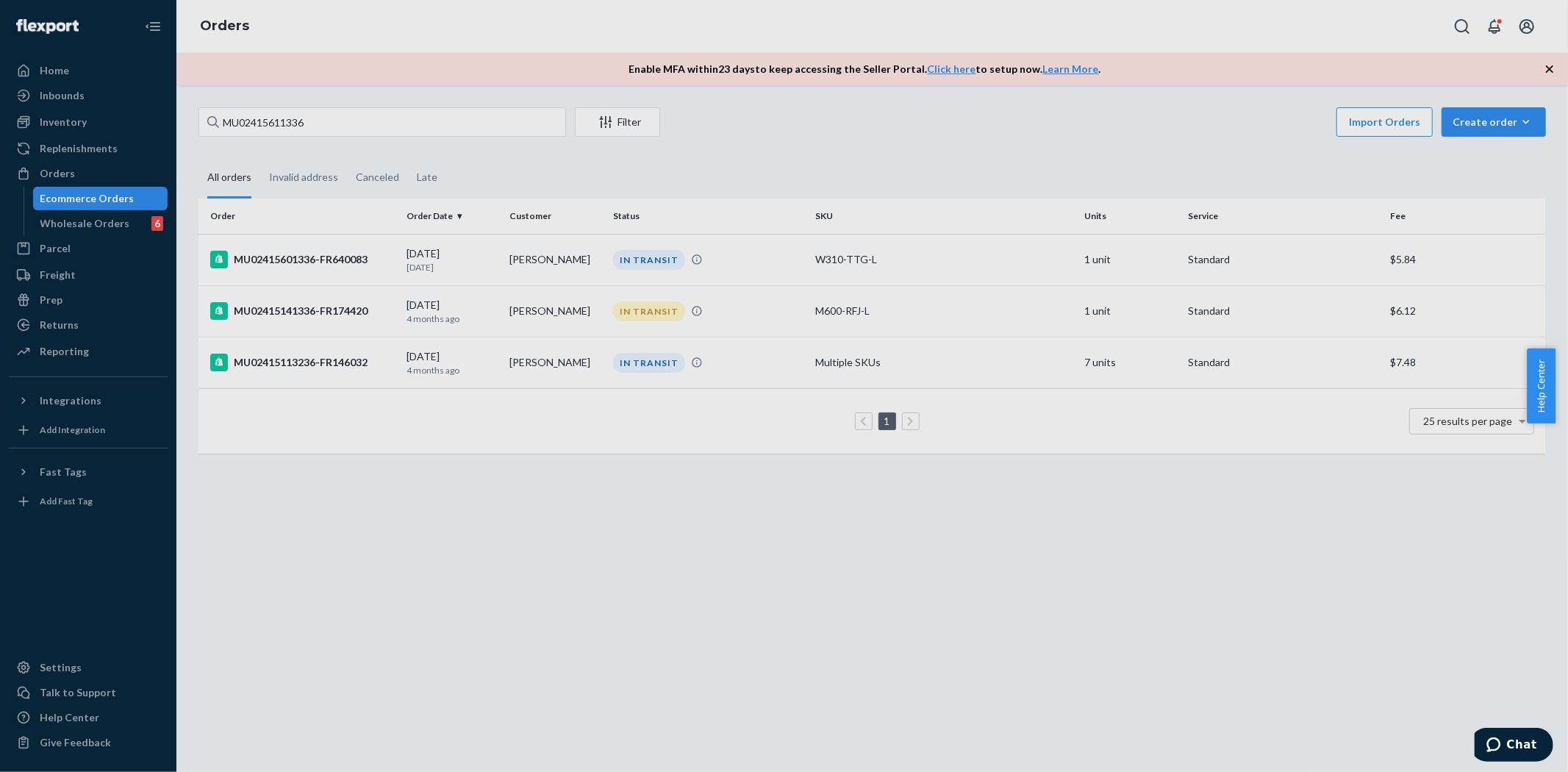
click at [248, 119] on div at bounding box center [784, 386] width 1568 height 772
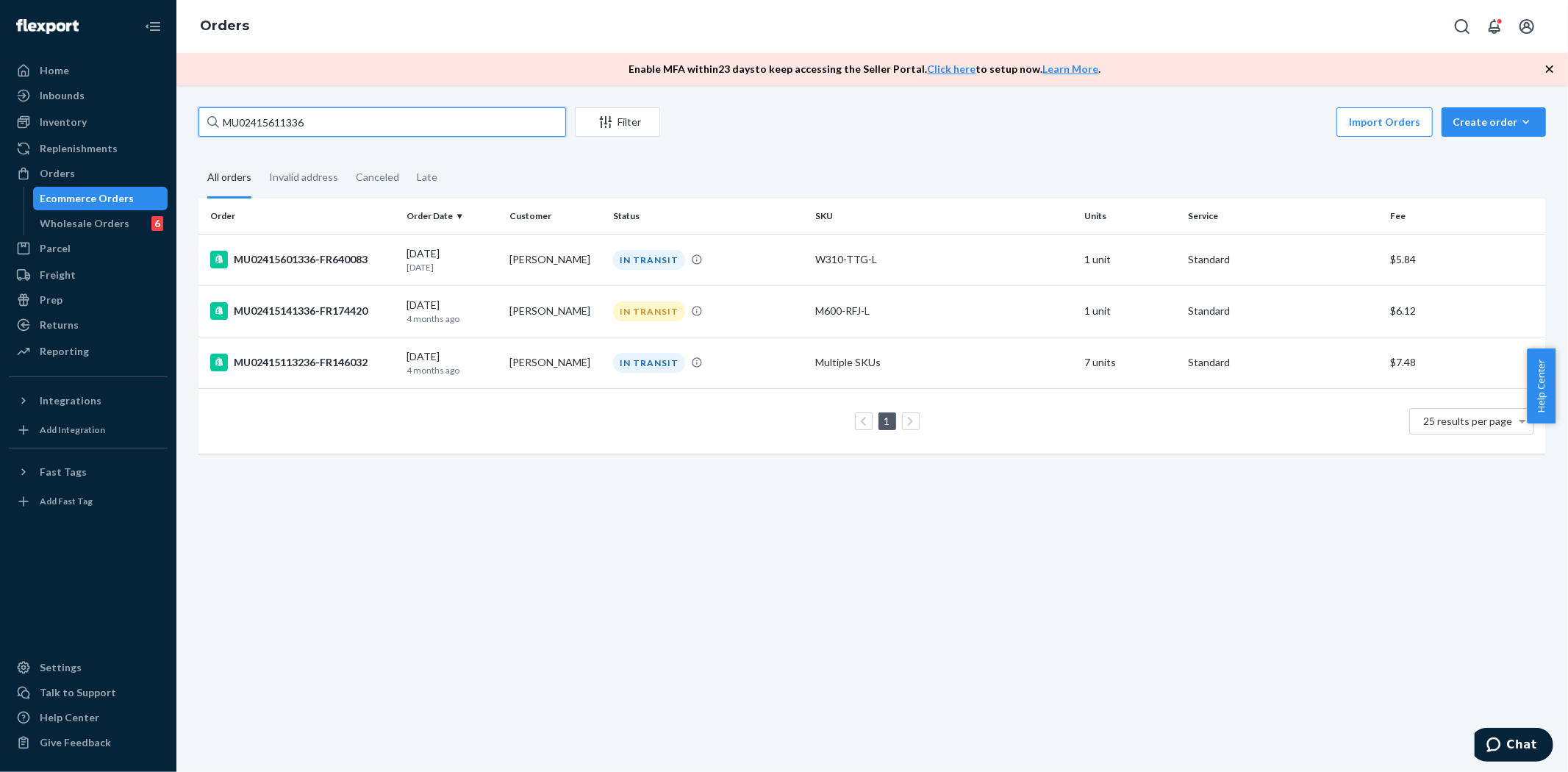
click at [265, 121] on input "MU02415611336" at bounding box center [382, 122] width 368 height 30
